Goal: Information Seeking & Learning: Learn about a topic

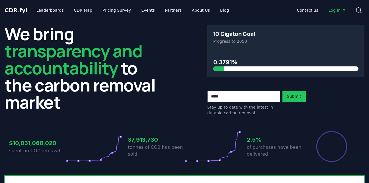
click at [335, 9] on span "Log in" at bounding box center [337, 10] width 18 height 6
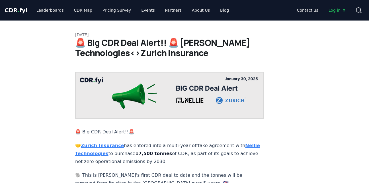
scroll to position [79, 0]
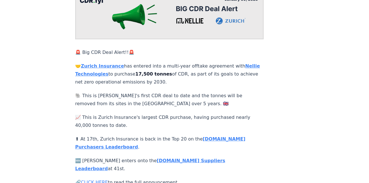
click at [92, 63] on strong "Zurich Insurance" at bounding box center [102, 65] width 43 height 5
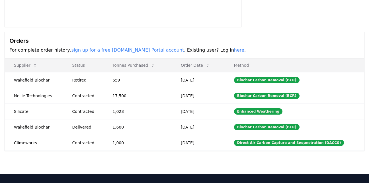
scroll to position [138, 0]
